Goal: Obtain resource: Download file/media

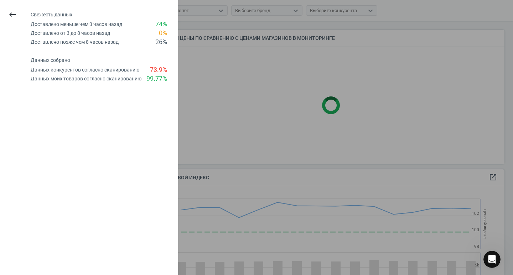
scroll to position [175, 353]
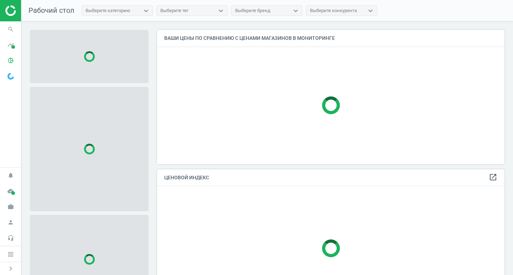
scroll to position [145, 353]
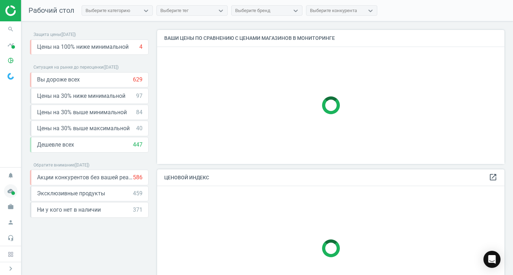
click at [9, 189] on icon "cloud_done" at bounding box center [11, 191] width 14 height 14
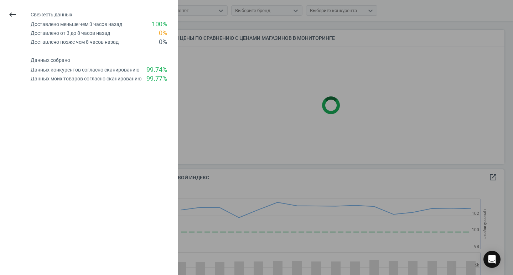
scroll to position [175, 353]
click at [12, 18] on icon "keyboard_backspace" at bounding box center [12, 14] width 9 height 9
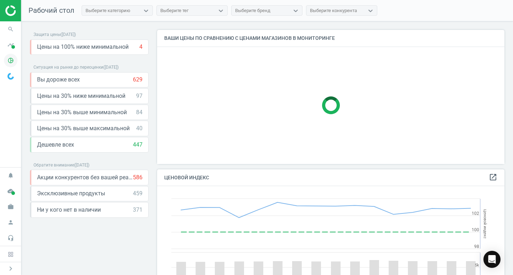
click at [10, 59] on icon "pie_chart_outlined" at bounding box center [11, 61] width 14 height 14
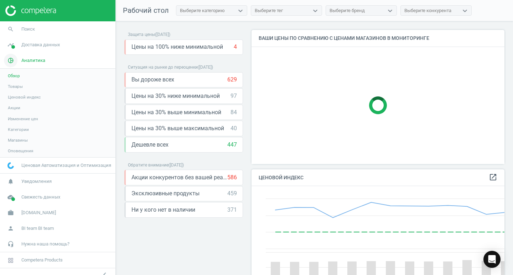
scroll to position [175, 259]
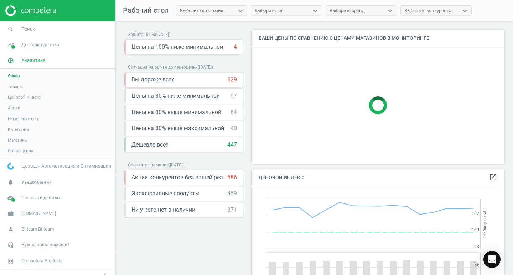
click at [27, 87] on link "Товары" at bounding box center [57, 86] width 115 height 11
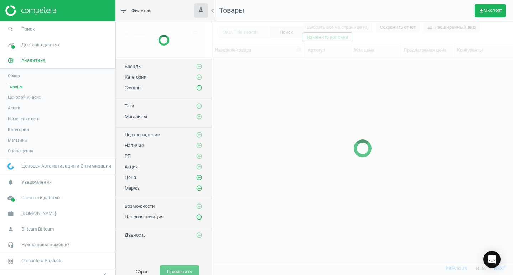
scroll to position [194, 296]
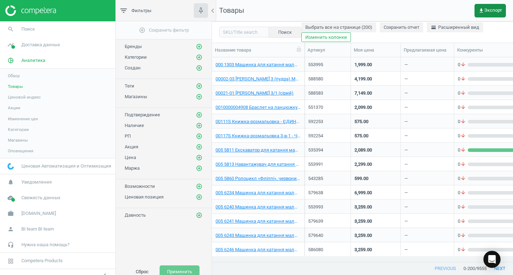
click at [483, 9] on icon "get_app" at bounding box center [481, 11] width 6 height 6
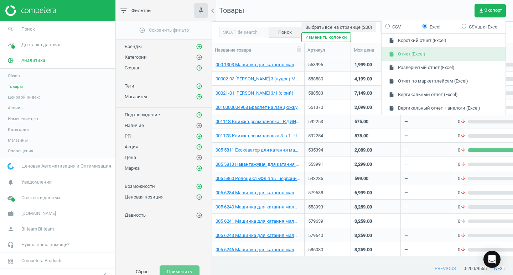
click at [412, 53] on button "insert_drive_file Отчет (Excel)" at bounding box center [443, 54] width 124 height 14
